Goal: Task Accomplishment & Management: Manage account settings

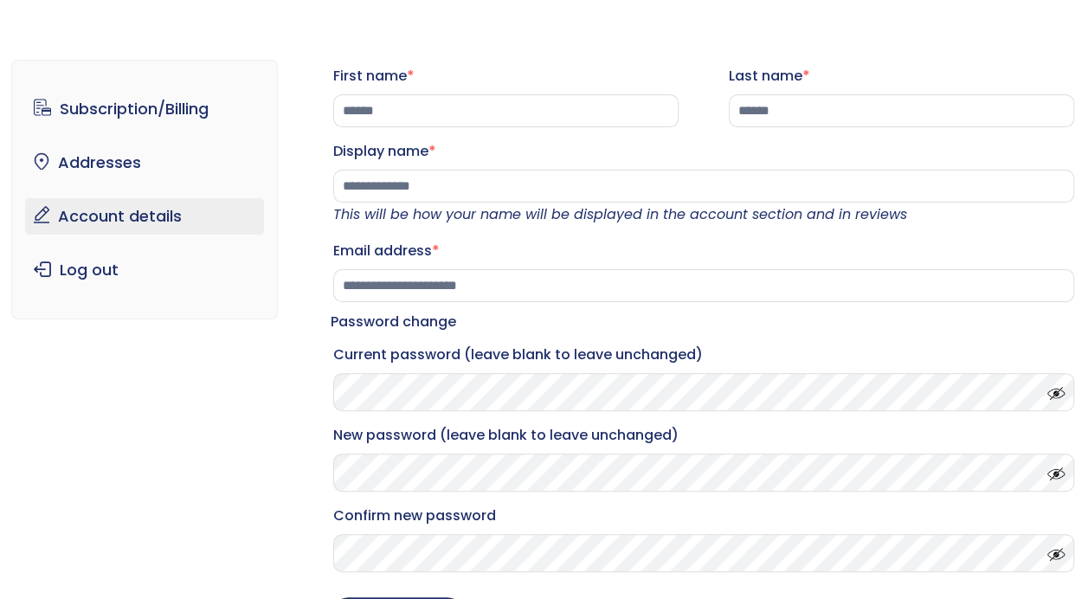
scroll to position [87, 0]
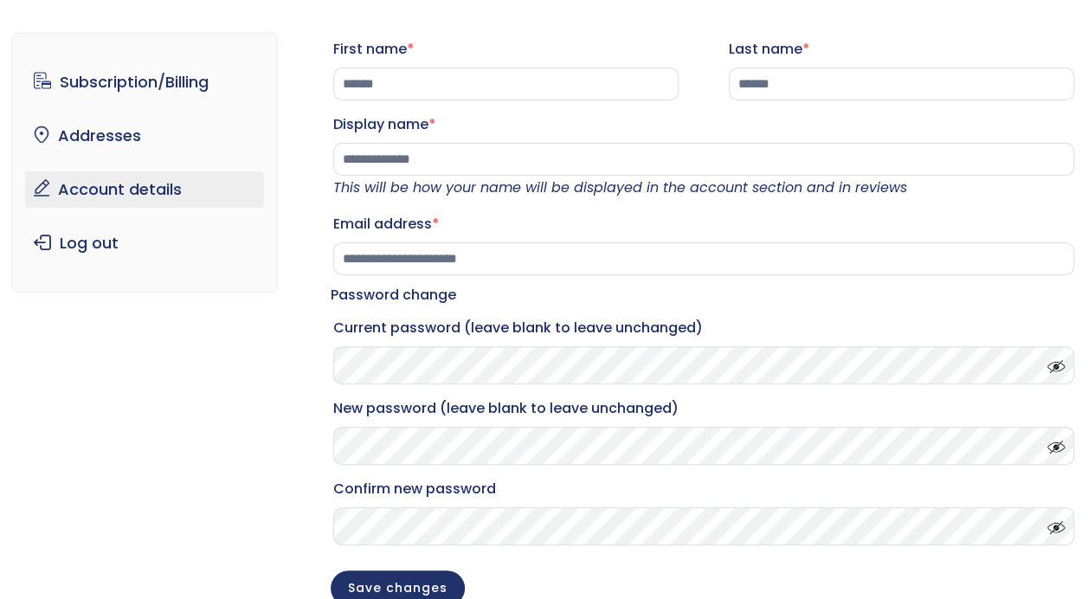
click at [1052, 369] on span at bounding box center [1052, 362] width 26 height 13
click at [1051, 449] on span at bounding box center [1052, 442] width 26 height 13
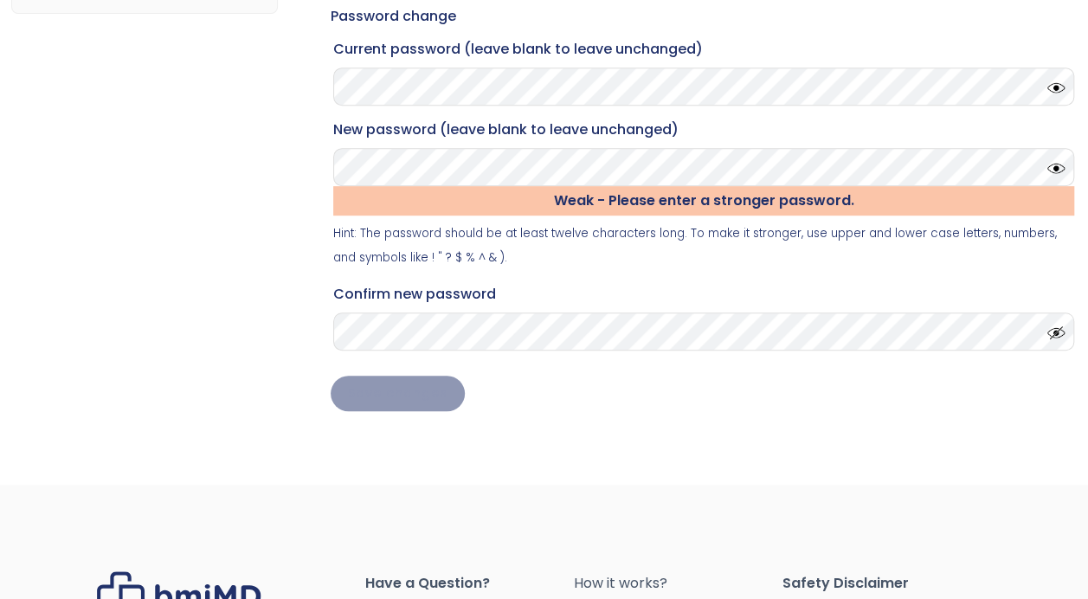
scroll to position [248, 0]
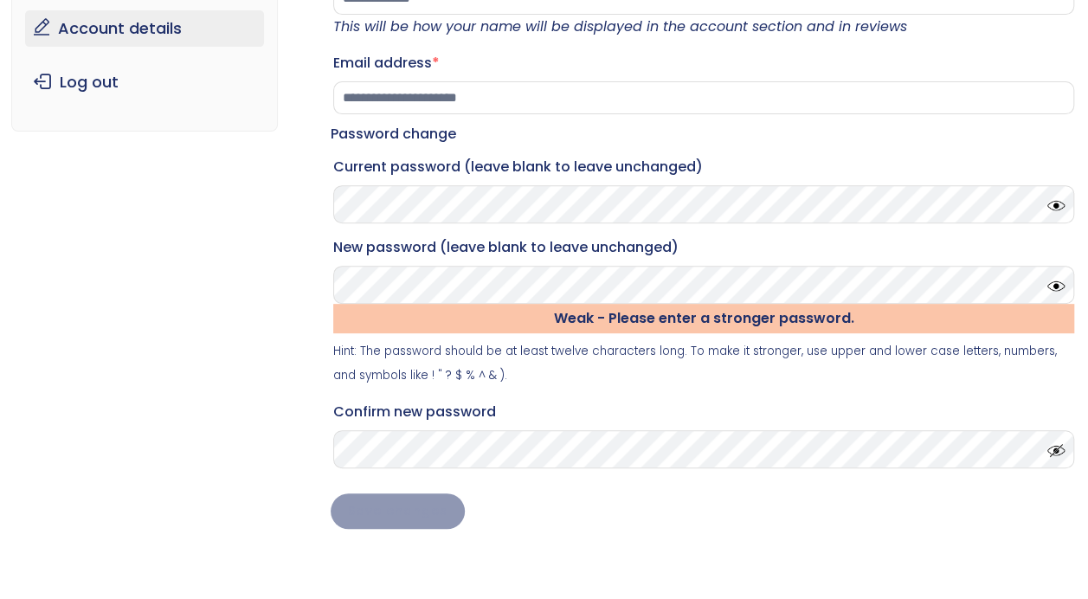
click at [1054, 453] on span at bounding box center [1052, 446] width 26 height 13
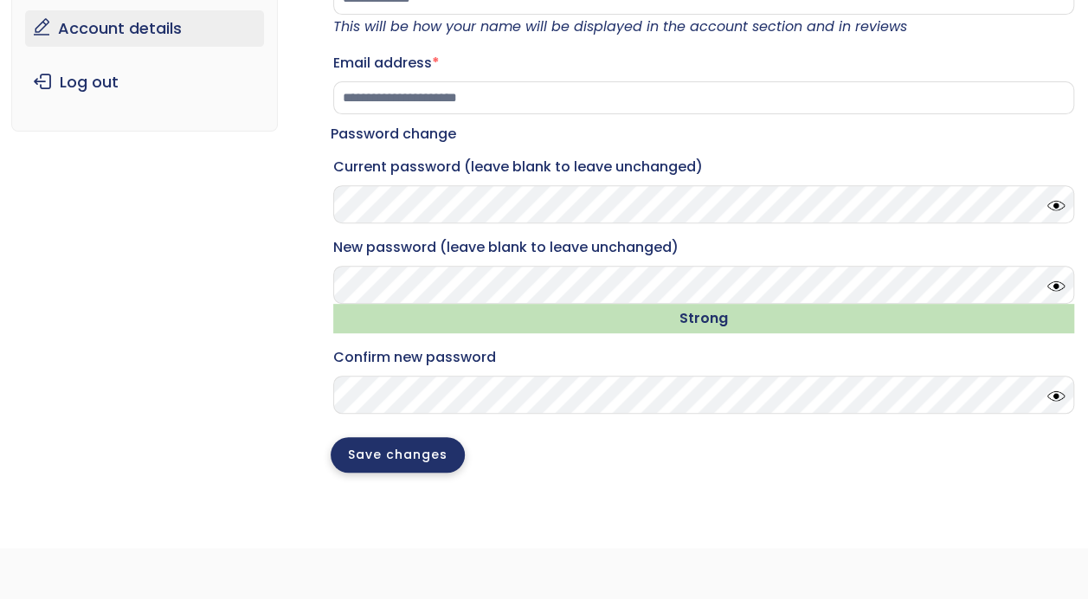
click at [409, 464] on button "Save changes" at bounding box center [398, 454] width 134 height 35
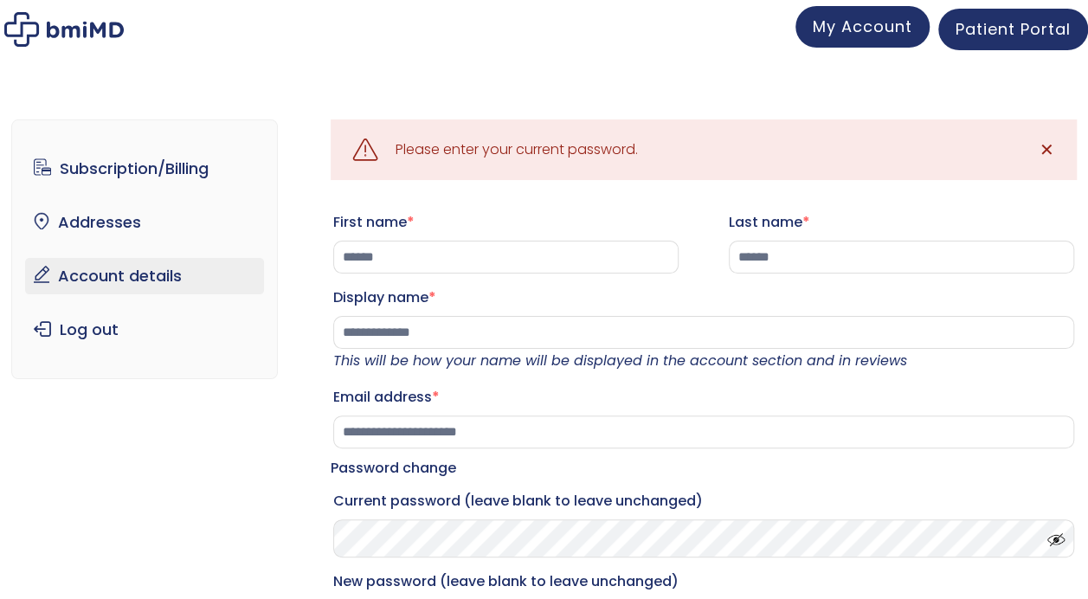
click at [840, 43] on link "My Account" at bounding box center [862, 27] width 134 height 42
